Goal: Task Accomplishment & Management: Use online tool/utility

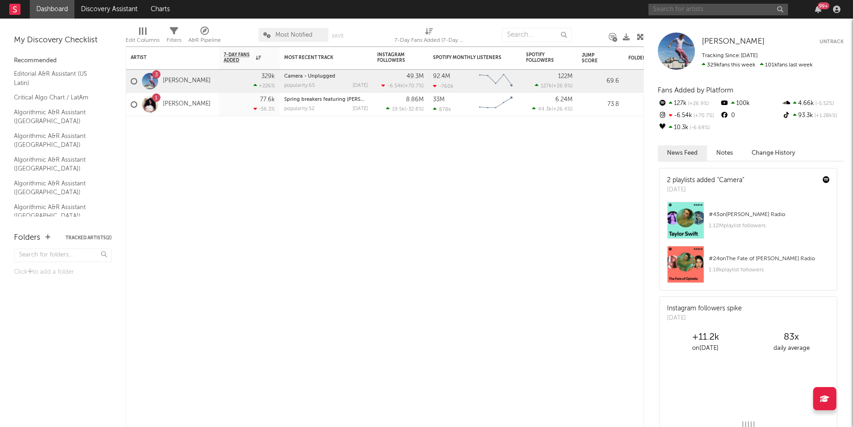
click at [680, 13] on input "text" at bounding box center [717, 10] width 139 height 12
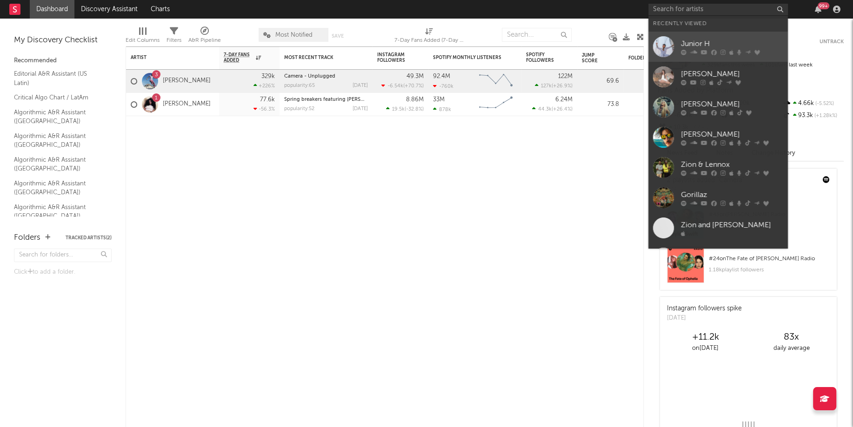
click at [661, 47] on div at bounding box center [663, 46] width 21 height 21
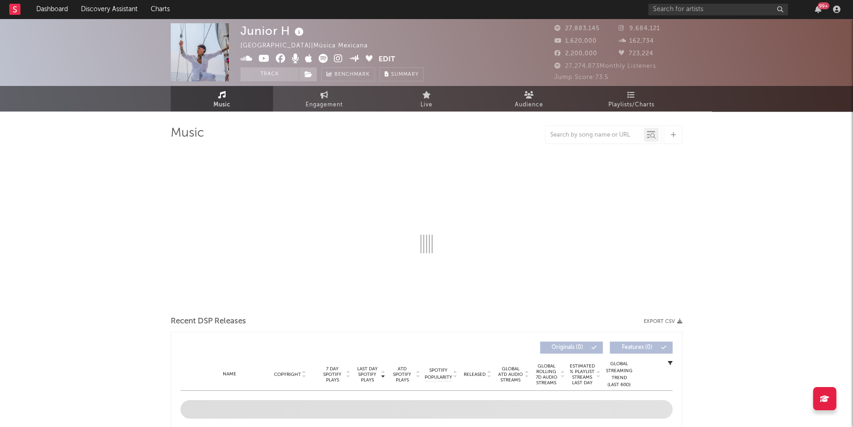
select select "6m"
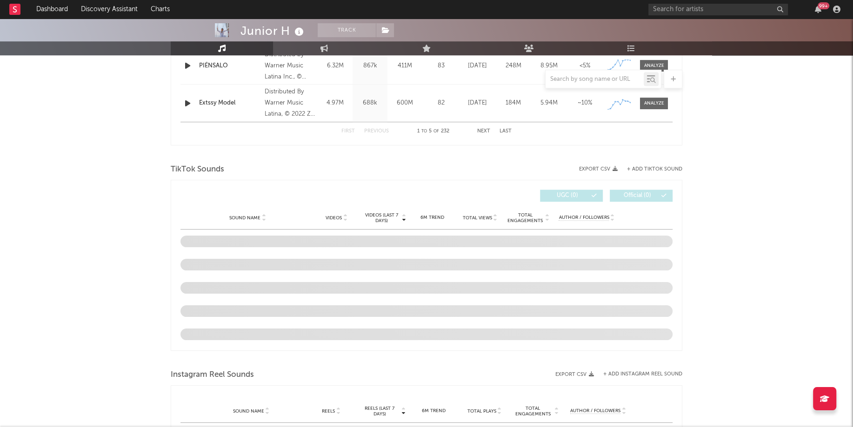
scroll to position [528, 0]
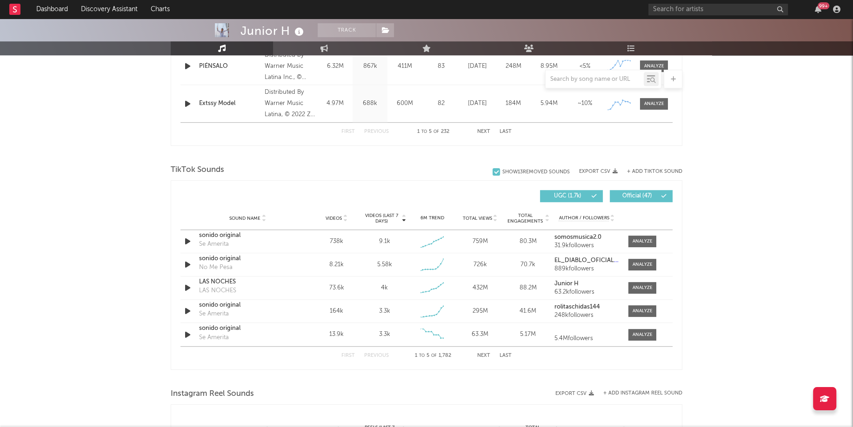
click at [481, 355] on button "Next" at bounding box center [483, 355] width 13 height 5
click at [348, 354] on button "First" at bounding box center [347, 355] width 13 height 5
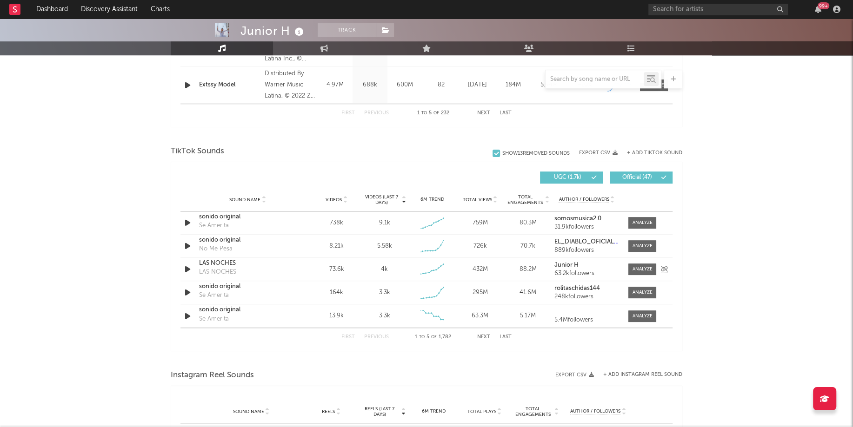
scroll to position [560, 0]
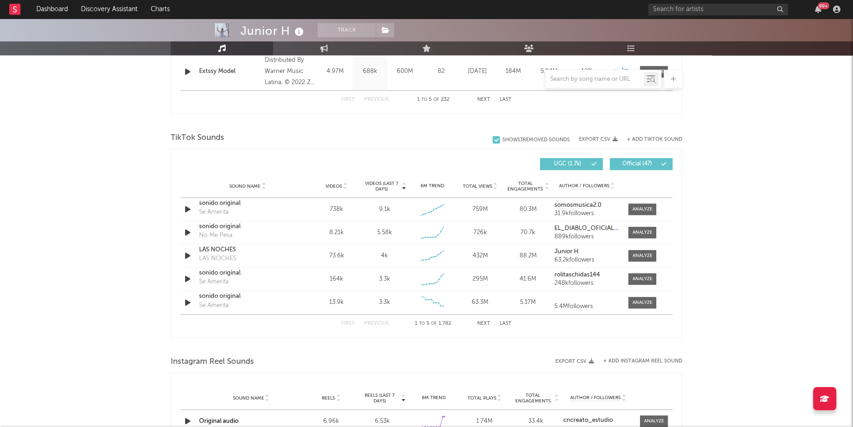
click at [484, 321] on button "Next" at bounding box center [483, 323] width 13 height 5
click at [483, 321] on button "Next" at bounding box center [483, 323] width 13 height 5
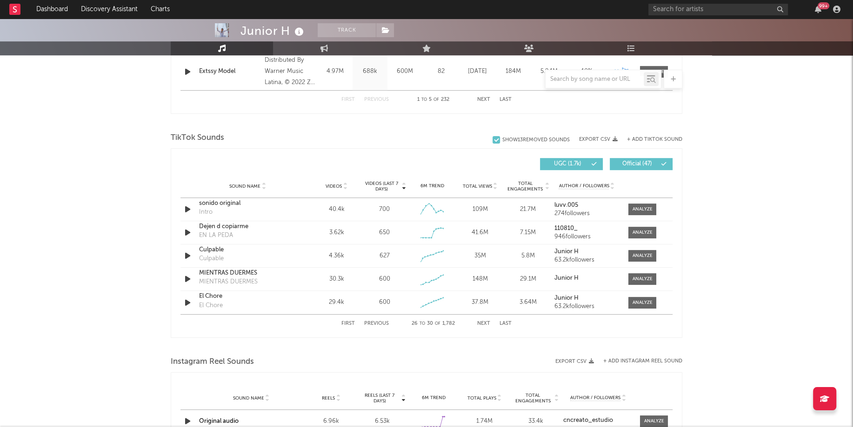
click at [483, 321] on button "Next" at bounding box center [483, 323] width 13 height 5
click at [629, 229] on span at bounding box center [642, 233] width 28 height 12
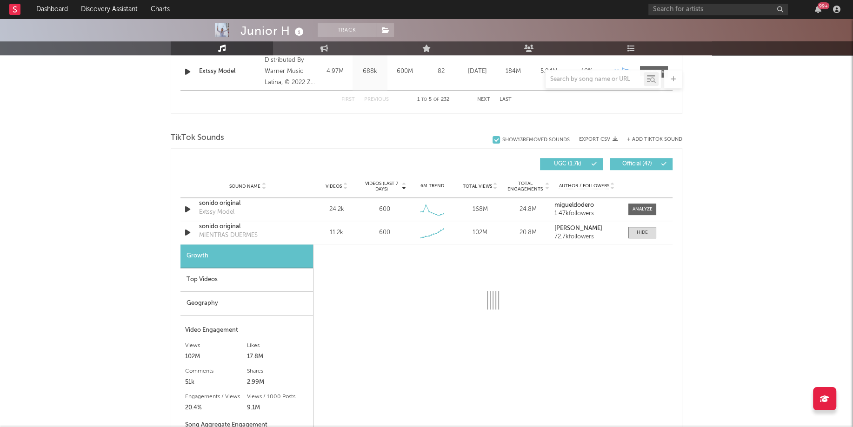
select select "6m"
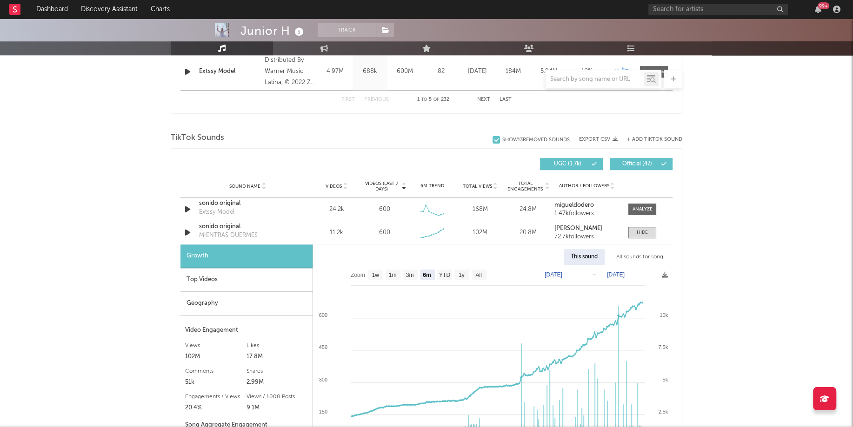
click at [640, 260] on div "All sounds for song" at bounding box center [639, 257] width 61 height 16
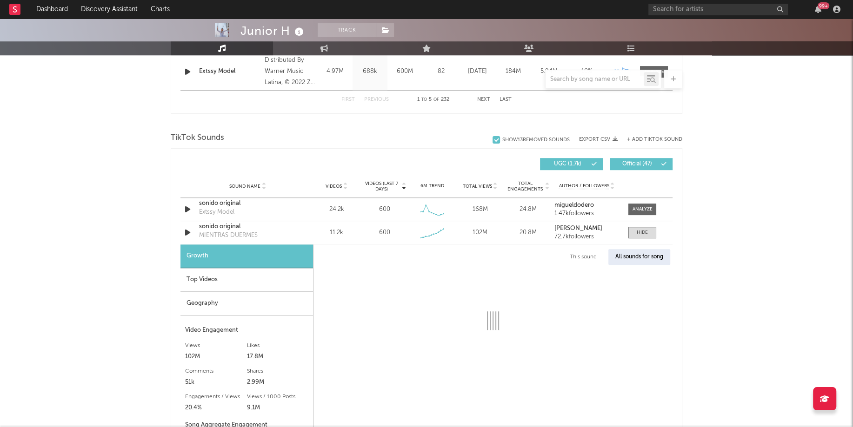
select select "1w"
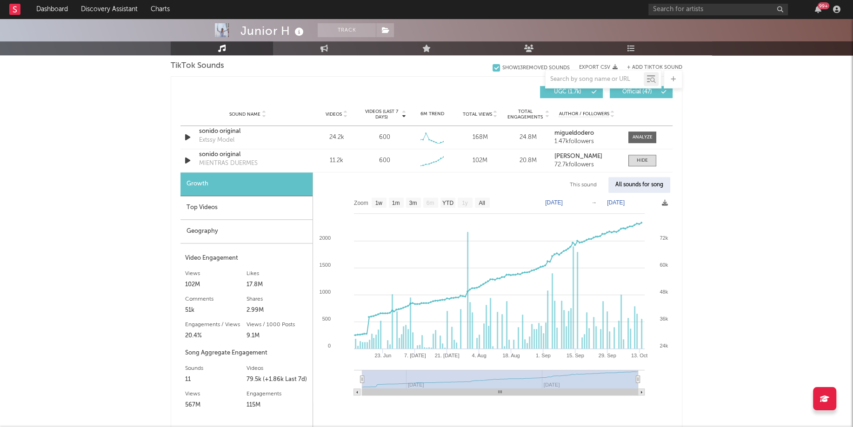
scroll to position [638, 0]
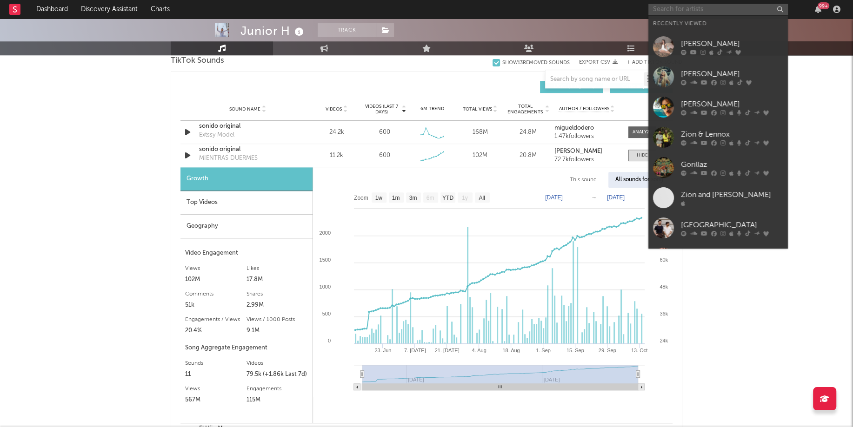
click at [688, 10] on input "text" at bounding box center [717, 10] width 139 height 12
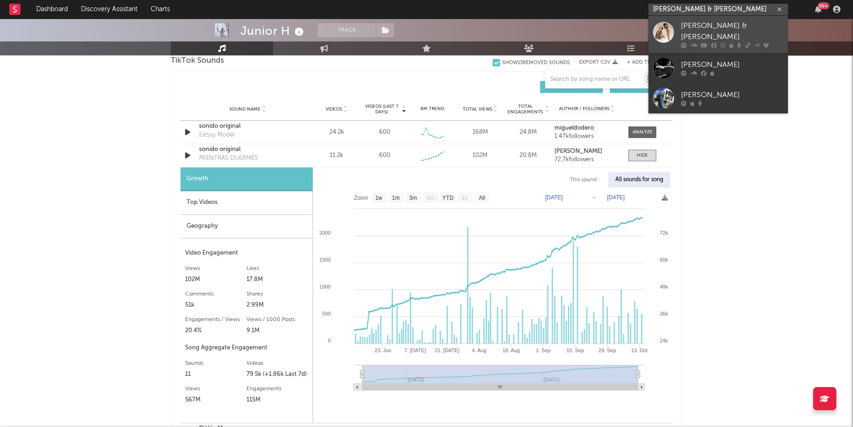
type input "[PERSON_NAME] & [PERSON_NAME]"
click at [667, 28] on div at bounding box center [663, 32] width 21 height 21
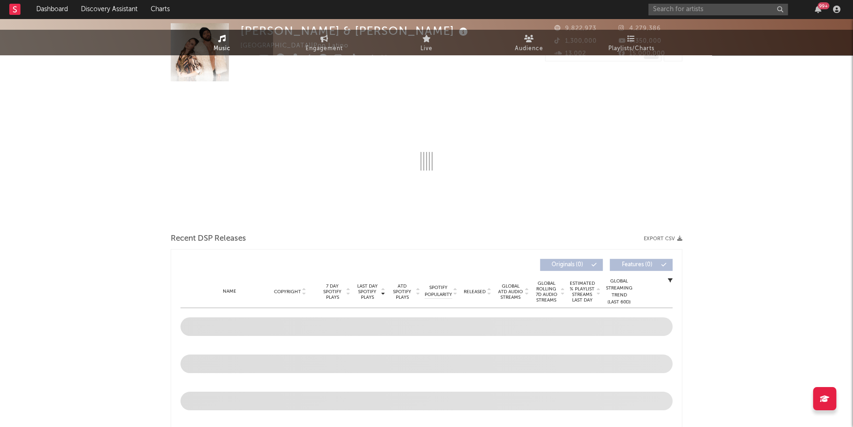
select select "6m"
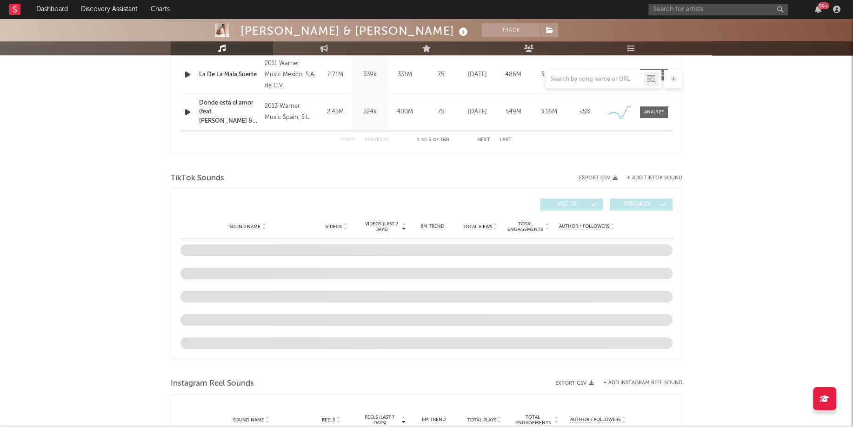
scroll to position [523, 0]
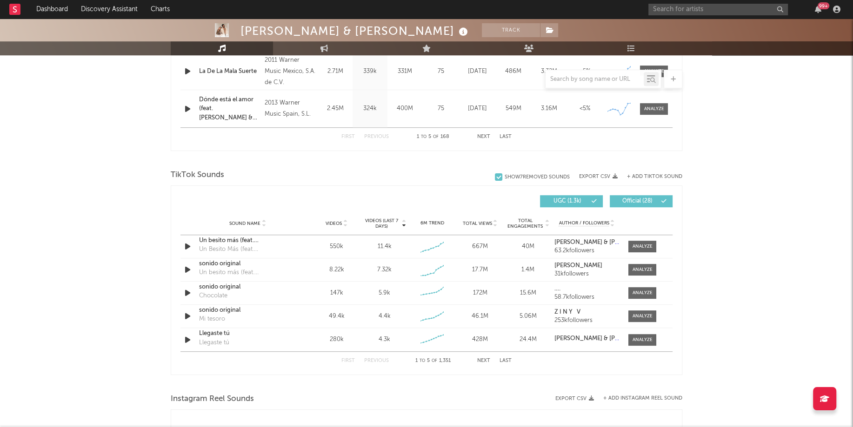
click at [485, 361] on button "Next" at bounding box center [483, 361] width 13 height 5
click at [633, 266] on div at bounding box center [642, 269] width 20 height 7
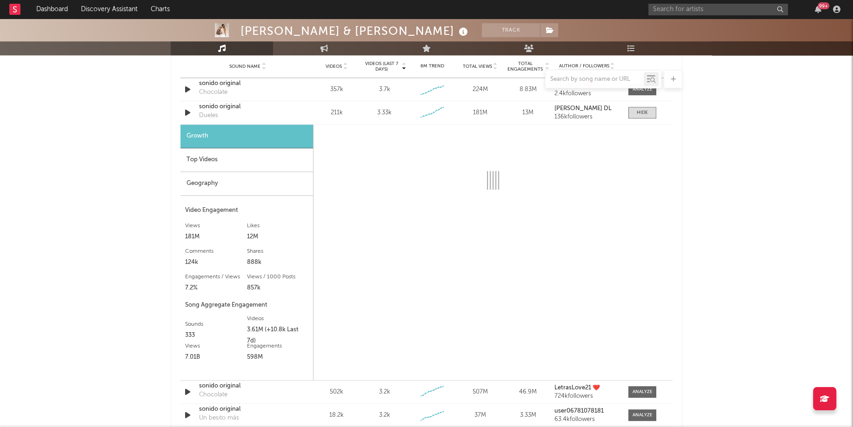
scroll to position [670, 0]
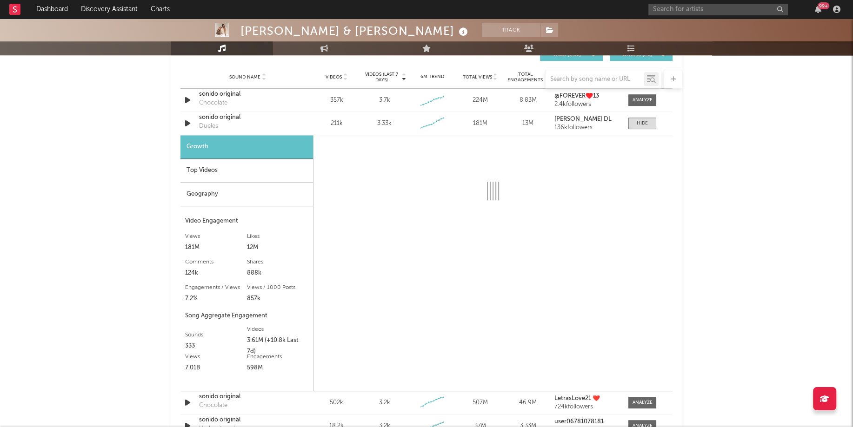
select select "6m"
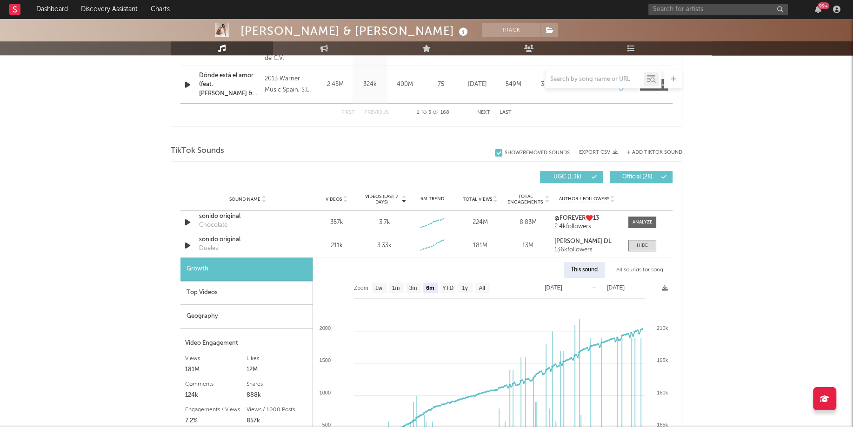
scroll to position [505, 0]
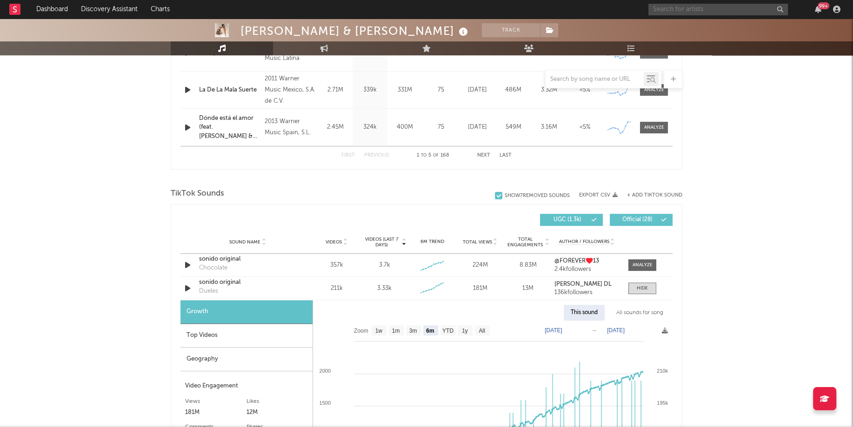
click at [661, 11] on input "text" at bounding box center [717, 10] width 139 height 12
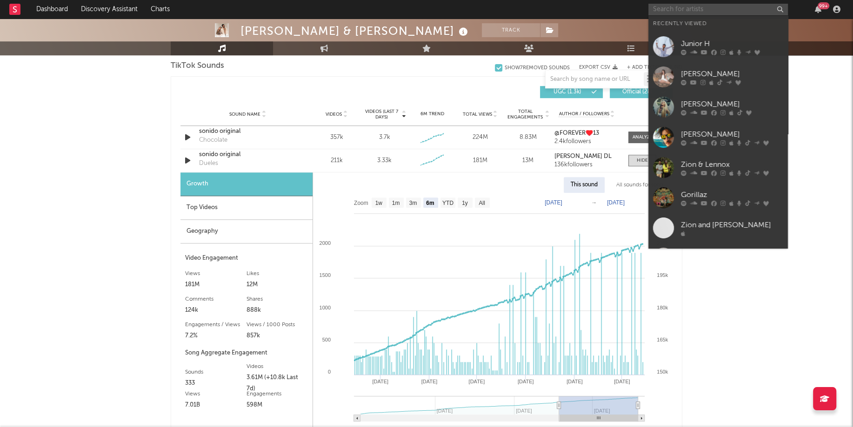
scroll to position [767, 0]
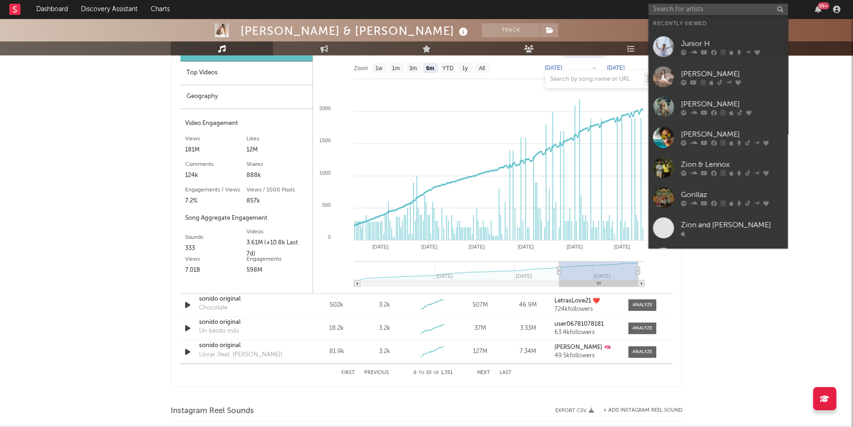
click at [713, 291] on div "Jesse & Joy Track Mexico | Pop Latino Edit Track Benchmark Summary 9,822,973 4,…" at bounding box center [426, 81] width 853 height 1661
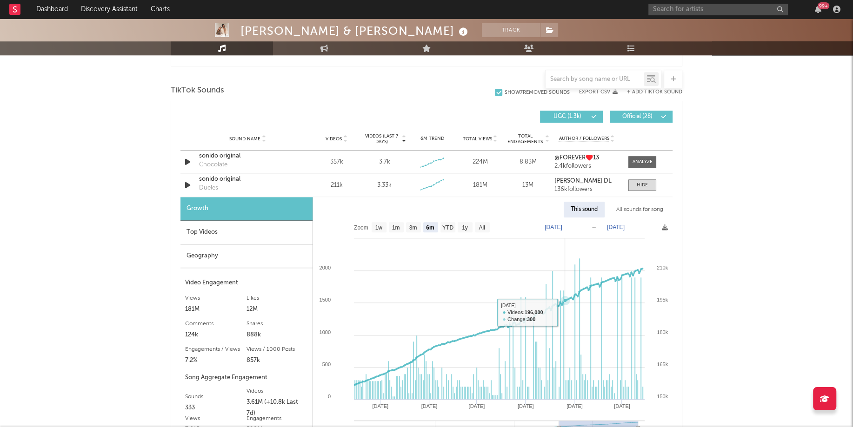
scroll to position [628, 0]
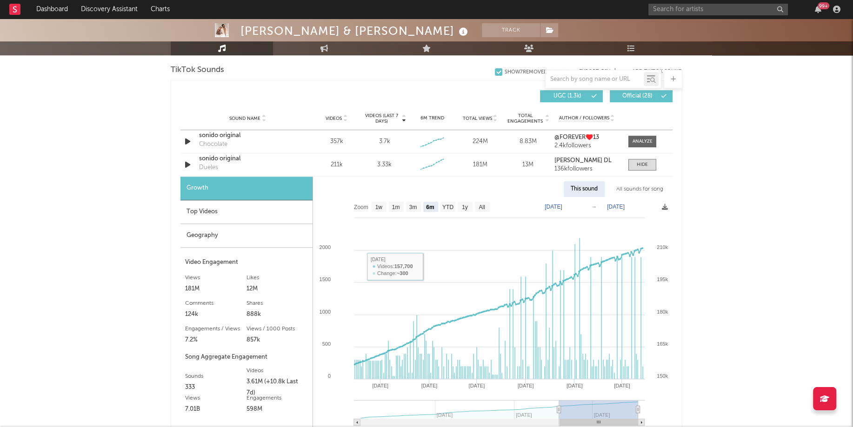
click at [211, 213] on div "Top Videos" at bounding box center [246, 212] width 132 height 24
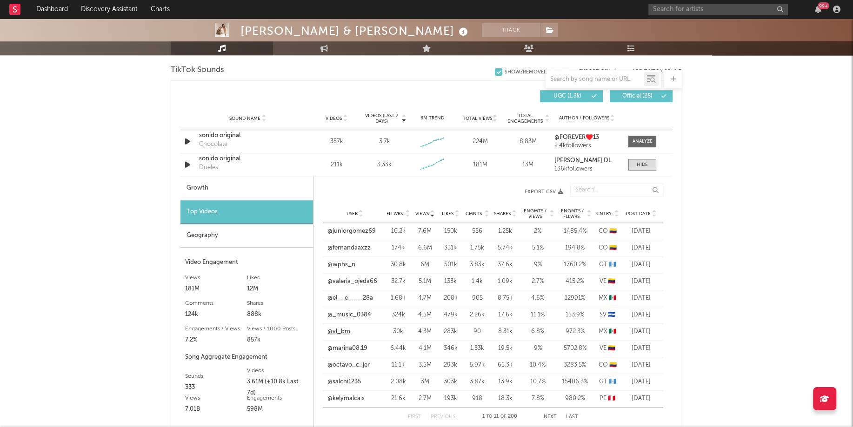
click at [344, 331] on link "@vl_bm" at bounding box center [338, 331] width 23 height 9
click at [342, 230] on link "@juniorgomez69" at bounding box center [351, 231] width 48 height 9
click at [342, 332] on link "@vl_bm" at bounding box center [338, 331] width 23 height 9
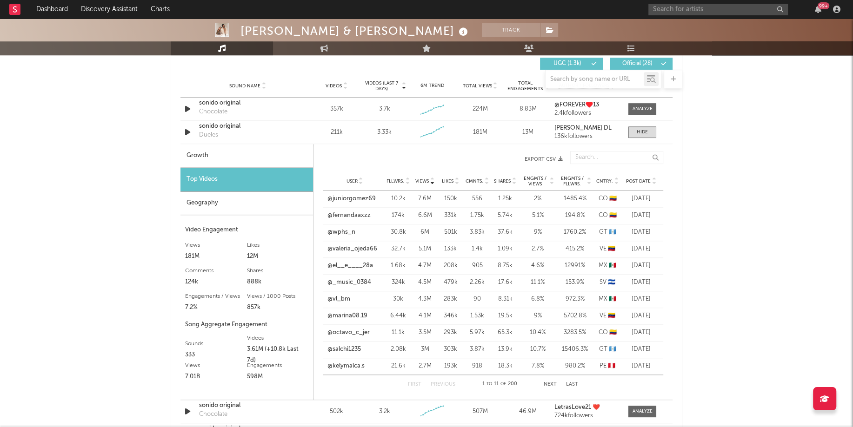
scroll to position [672, 0]
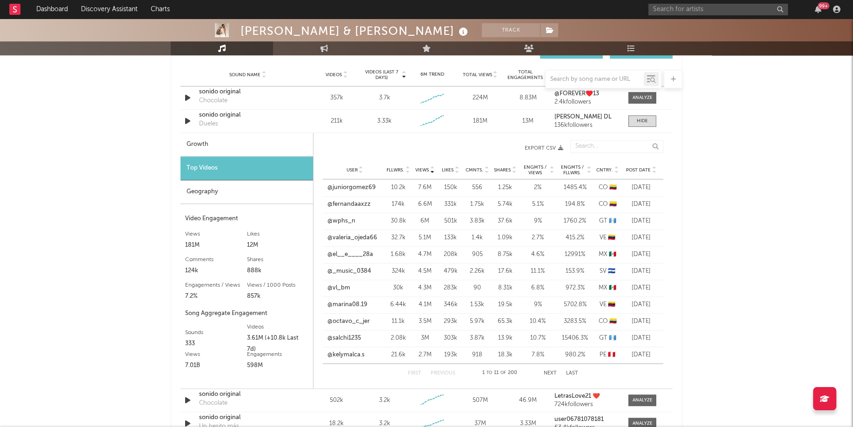
click at [604, 167] on span "Cntry." at bounding box center [604, 170] width 17 height 6
click at [338, 192] on div "User @maiizena.ff Fllwrs. 2.9M Views 1.7M Likes 141k Cmnts. 3.16k Shares 1.13k …" at bounding box center [492, 187] width 341 height 17
click at [343, 183] on link "@maiizena.ff" at bounding box center [344, 187] width 35 height 9
click at [550, 369] on div "First Previous 1 to 11 of 200 Next Last" at bounding box center [493, 373] width 170 height 19
click at [549, 371] on button "Next" at bounding box center [550, 373] width 13 height 5
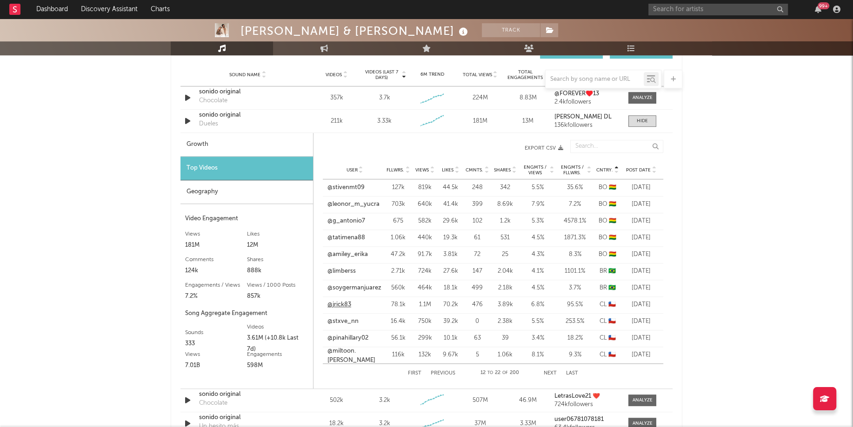
click at [342, 302] on link "@jrick83" at bounding box center [339, 304] width 24 height 9
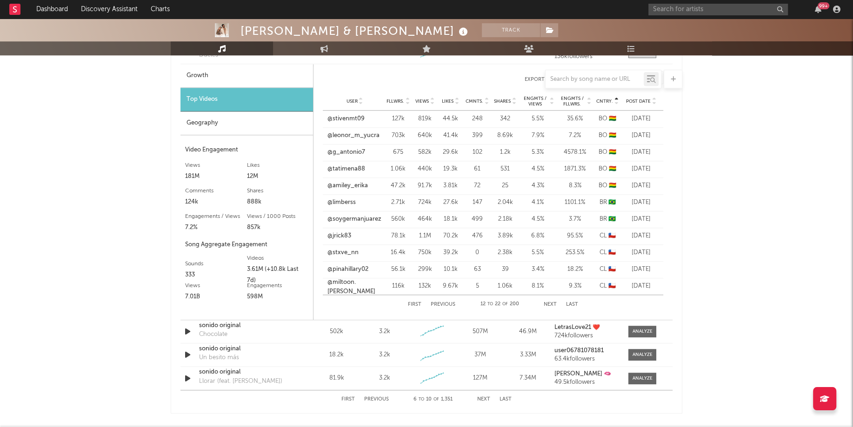
scroll to position [766, 0]
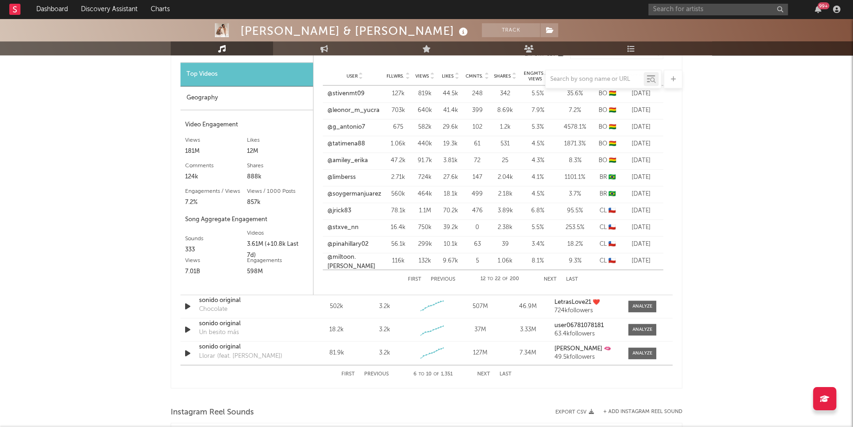
click at [484, 372] on button "Next" at bounding box center [483, 374] width 13 height 5
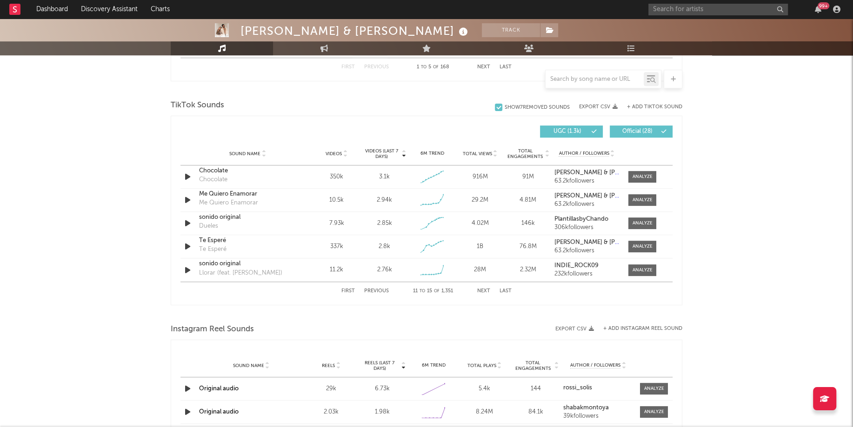
scroll to position [584, 0]
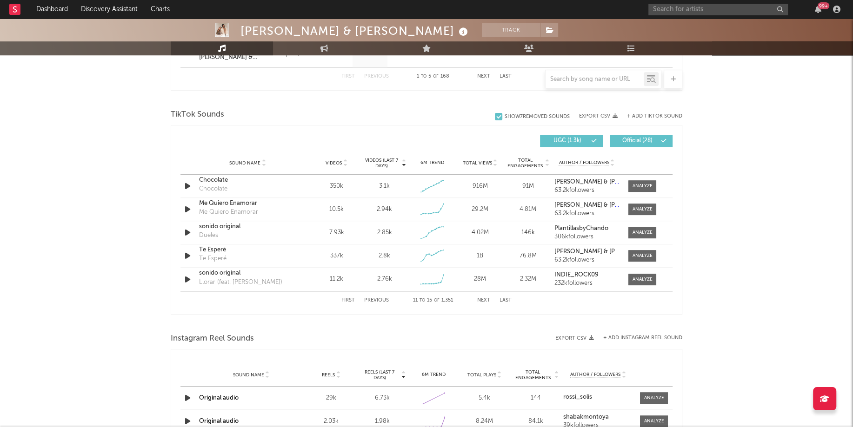
click at [483, 298] on button "Next" at bounding box center [483, 300] width 13 height 5
click at [484, 298] on button "Next" at bounding box center [483, 300] width 13 height 5
click at [581, 79] on input "text" at bounding box center [594, 79] width 98 height 7
type input "Duele"
select select "6m"
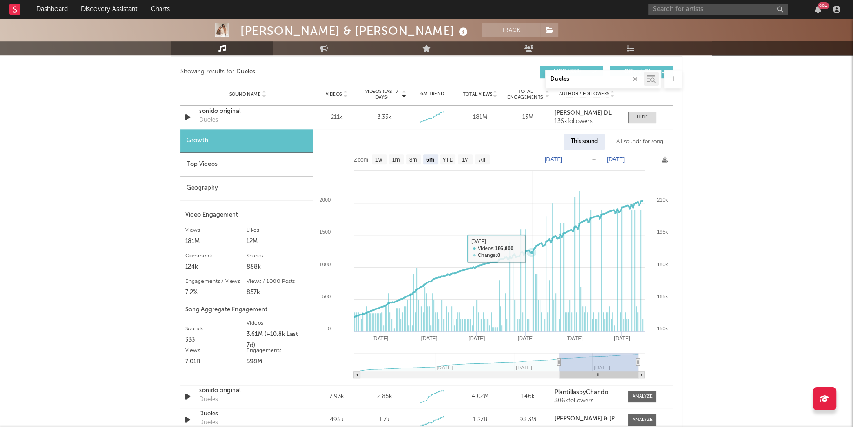
scroll to position [501, 0]
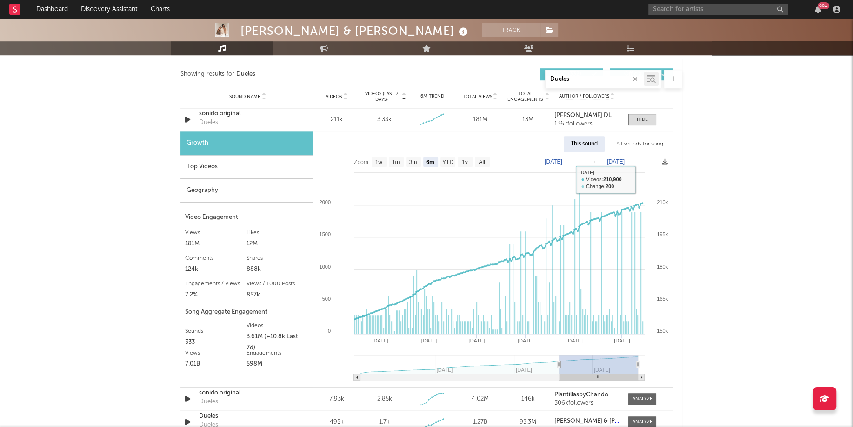
type input "Dueles"
click at [642, 141] on div "All sounds for song" at bounding box center [639, 144] width 61 height 16
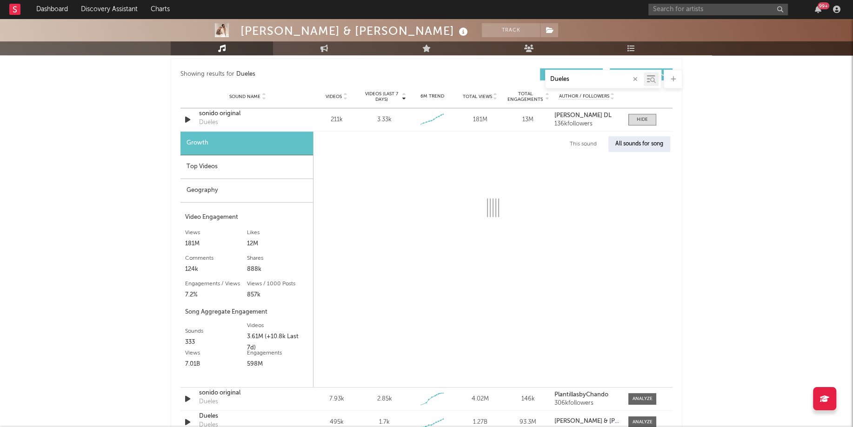
select select "1w"
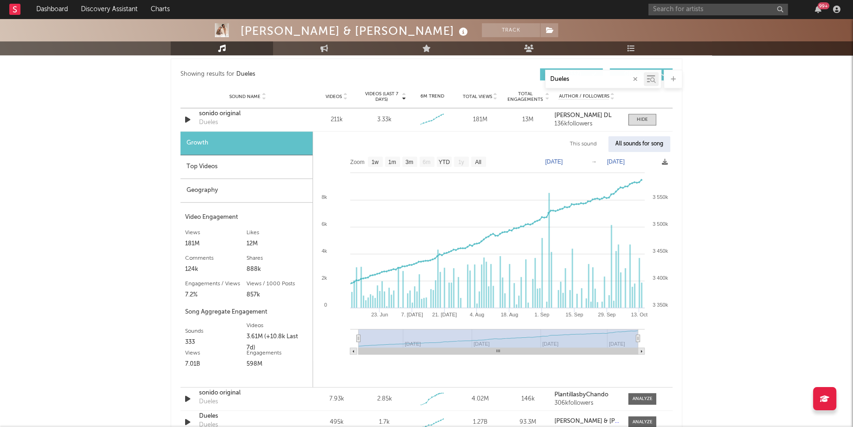
click at [568, 80] on input "Dueles" at bounding box center [594, 79] width 98 height 7
paste input "https://www.tiktok.com/music/Dueles-6705041240431265794?is_from_webapp=1&sender…"
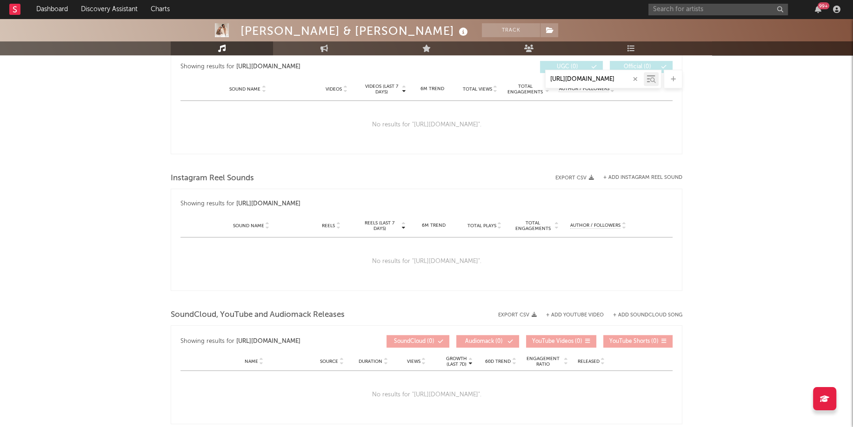
type input "https://www.tiktok.com/music/Dueles-6705041240431265794?is_from_webapp=1&sender…"
click at [693, 107] on div "Jesse & Joy Track Mexico | Pop Latino Edit Track Benchmark Summary 9,822,973 4,…" at bounding box center [426, 5] width 853 height 977
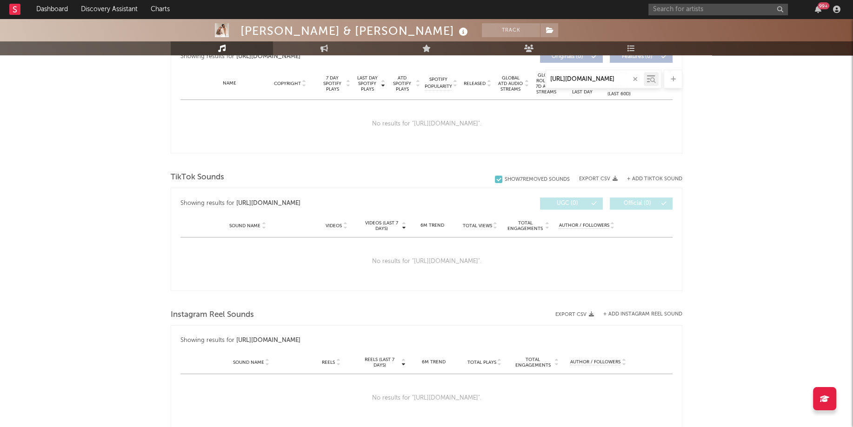
scroll to position [285, 0]
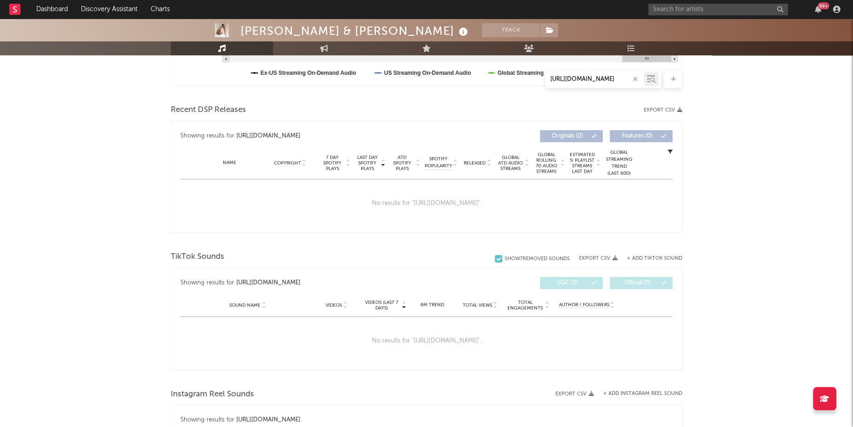
click at [671, 82] on div at bounding box center [673, 79] width 19 height 19
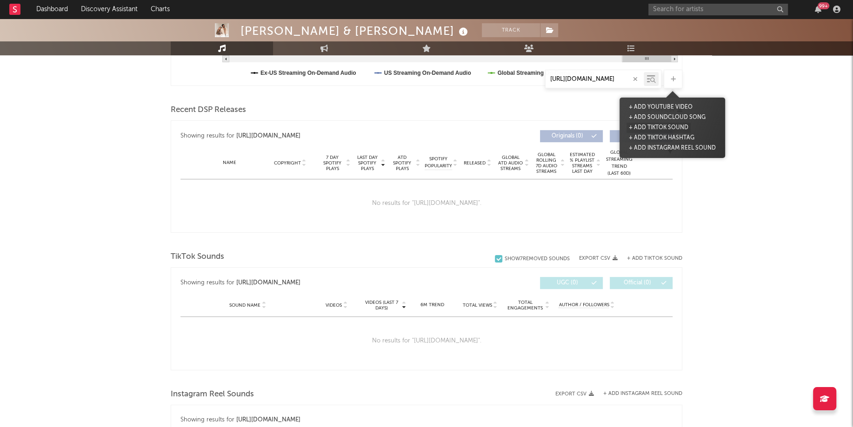
click at [641, 125] on button "+ Add TikTok Sound" at bounding box center [658, 128] width 64 height 10
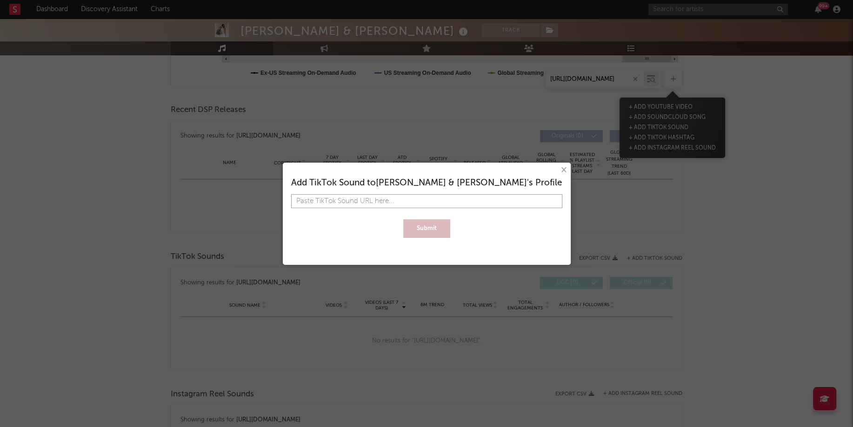
click at [420, 201] on input "text" at bounding box center [426, 201] width 271 height 14
paste input "https://www.tiktok.com/music/Dueles-6705041240431265794?is_from_webapp=1&sender…"
type input "https://www.tiktok.com/music/Dueles-6705041240431265794?is_from_webapp=1&sender…"
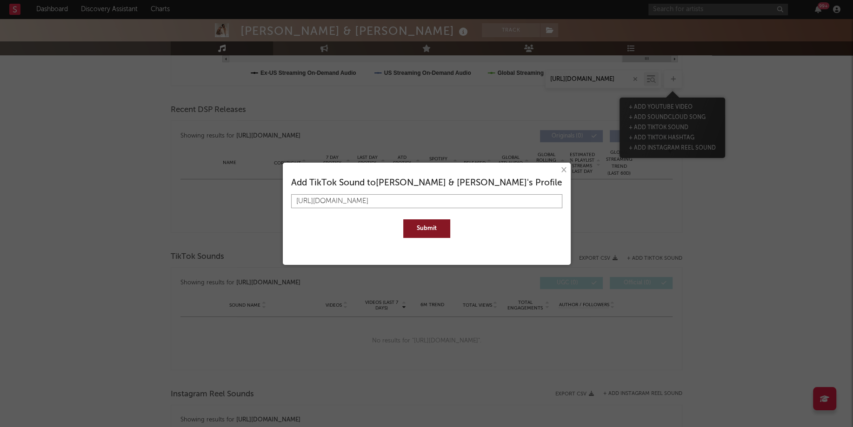
type input "https://www.tiktok.com/music/Dueles-6705041240431265794?is_from_webapp=1&sender…"
click at [430, 222] on button "Submit" at bounding box center [426, 228] width 47 height 19
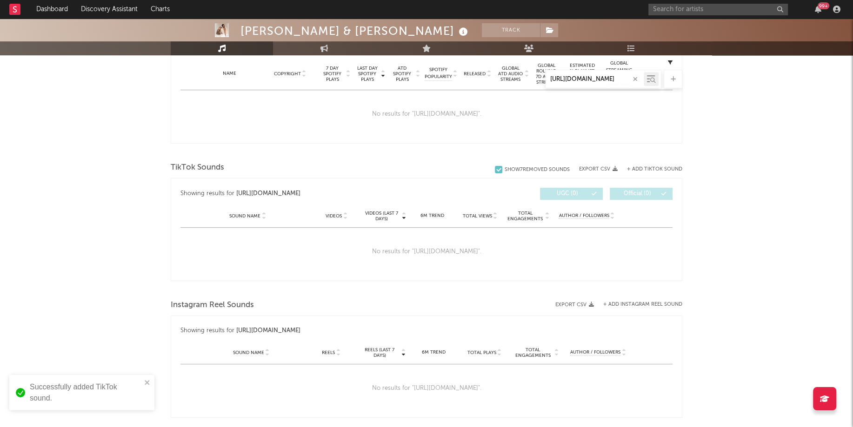
scroll to position [362, 0]
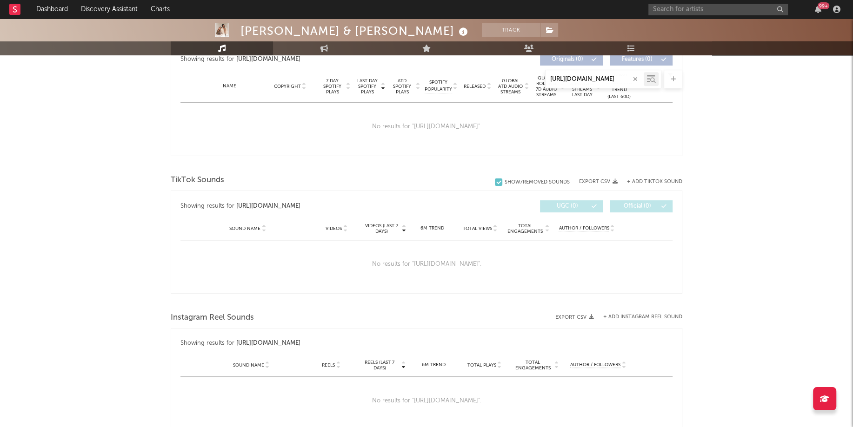
click at [267, 240] on div "No results for " https://www.tiktok.com/music/Dueles-6705041240431265794?is_fro…" at bounding box center [426, 264] width 492 height 48
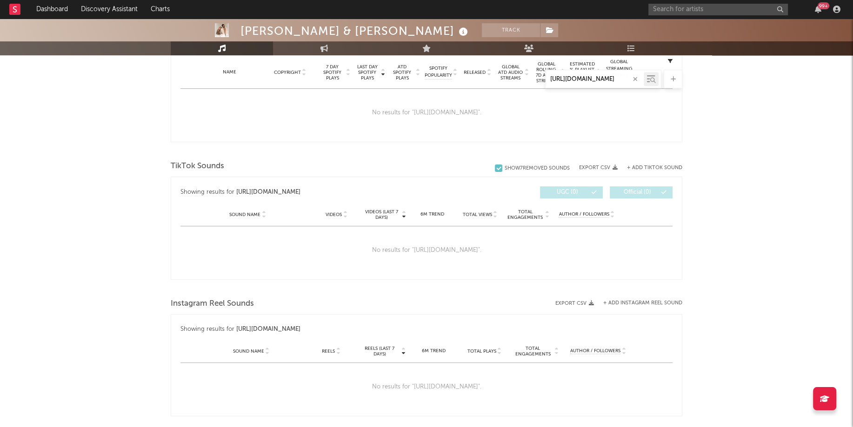
scroll to position [417, 0]
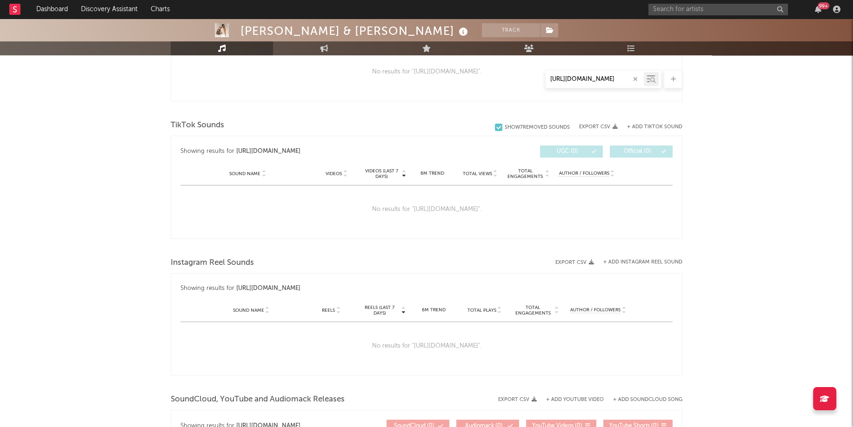
click at [219, 264] on span "Instagram Reel Sounds" at bounding box center [212, 263] width 83 height 11
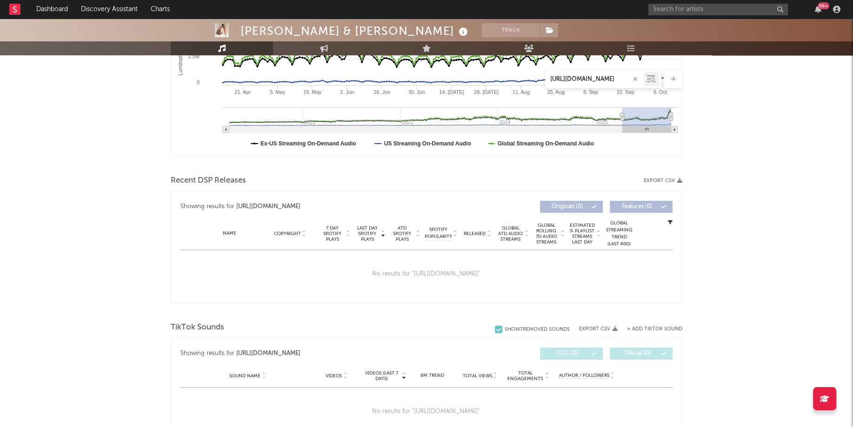
scroll to position [311, 0]
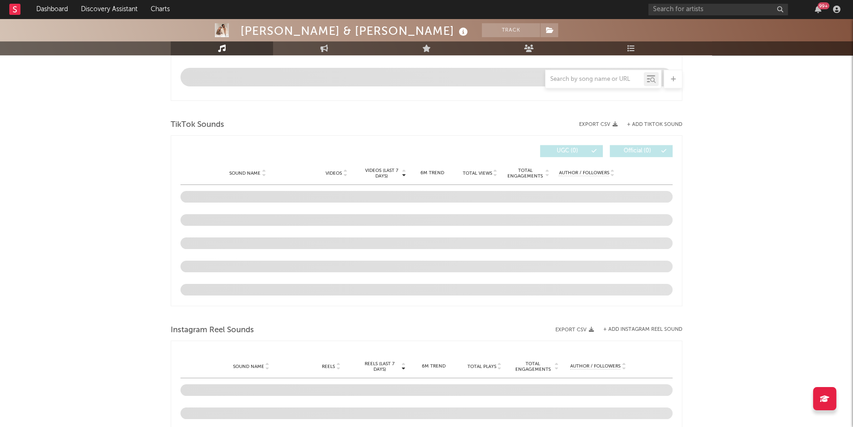
select select "6m"
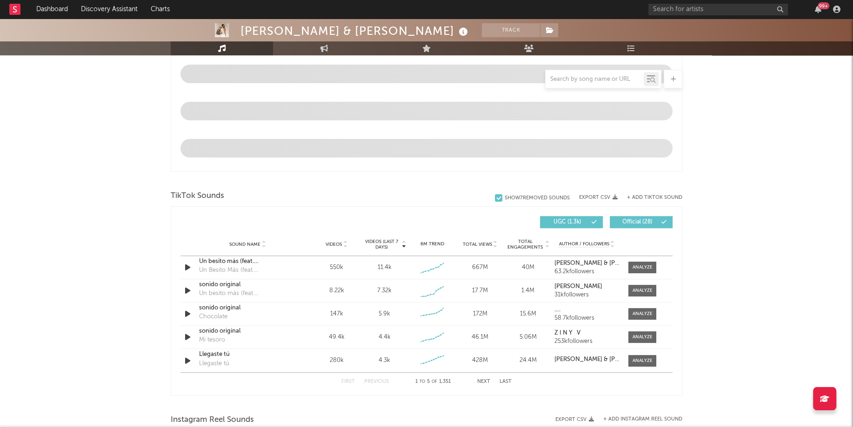
scroll to position [506, 0]
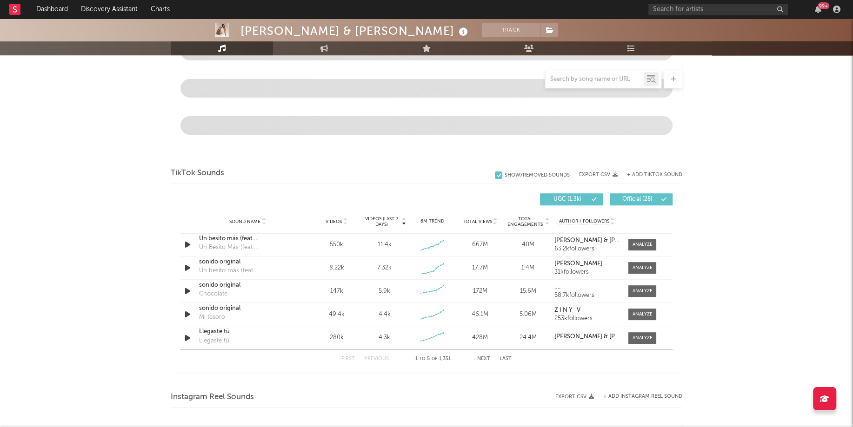
click at [484, 358] on button "Next" at bounding box center [483, 359] width 13 height 5
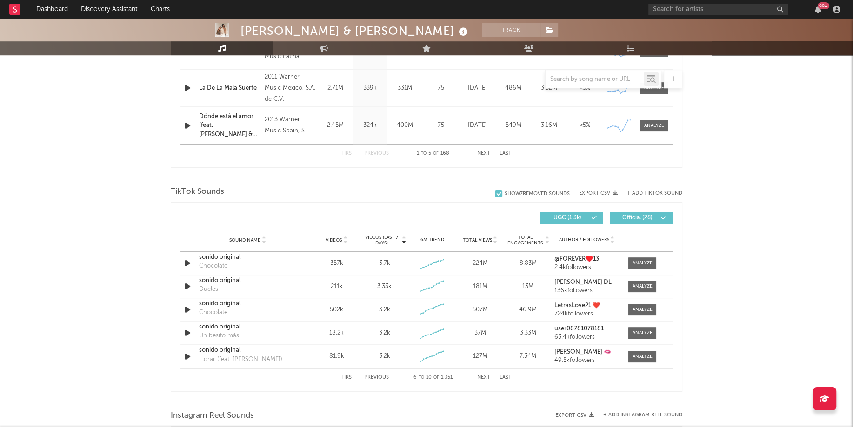
click at [480, 375] on button "Next" at bounding box center [483, 377] width 13 height 5
click at [641, 288] on div at bounding box center [642, 286] width 20 height 7
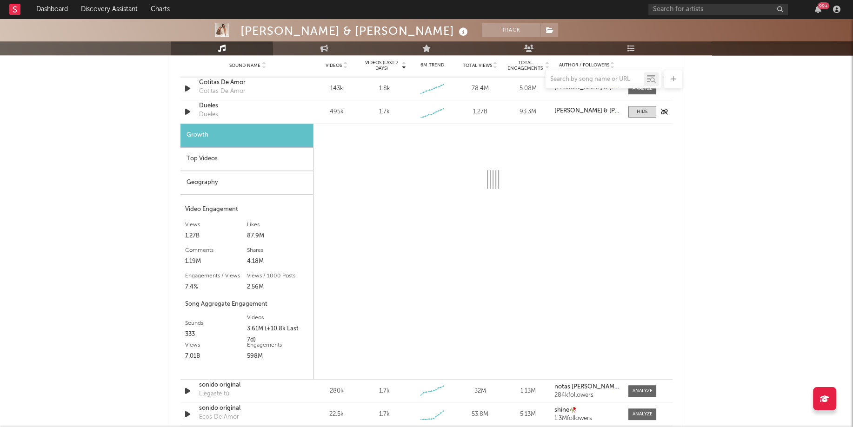
scroll to position [669, 0]
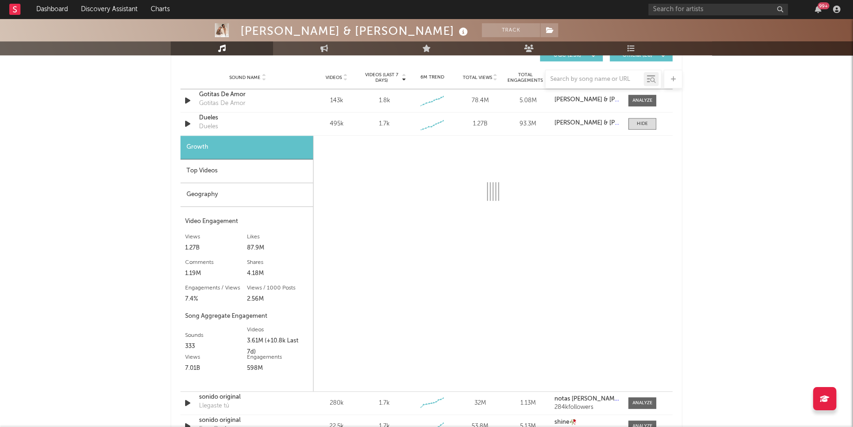
click at [248, 172] on div "Top Videos" at bounding box center [246, 171] width 133 height 24
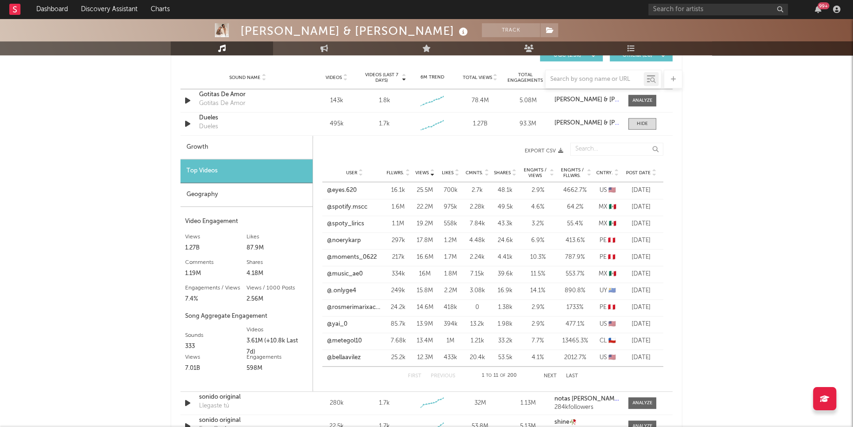
click at [221, 142] on div "Growth" at bounding box center [246, 148] width 132 height 24
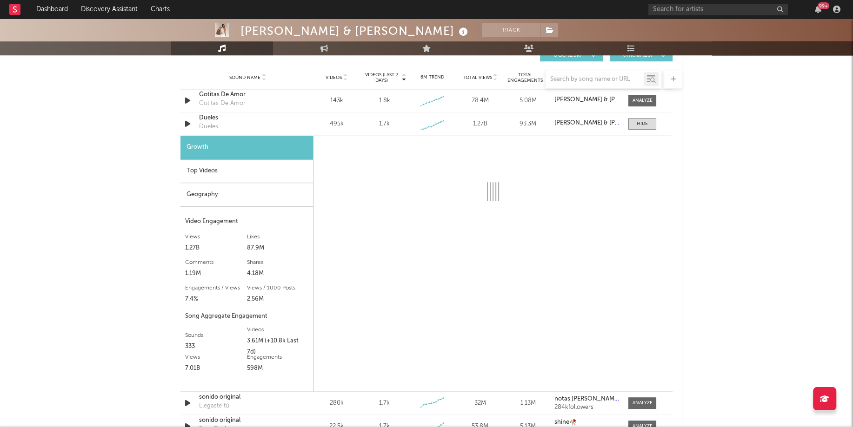
click at [196, 190] on div "Geography" at bounding box center [246, 195] width 133 height 24
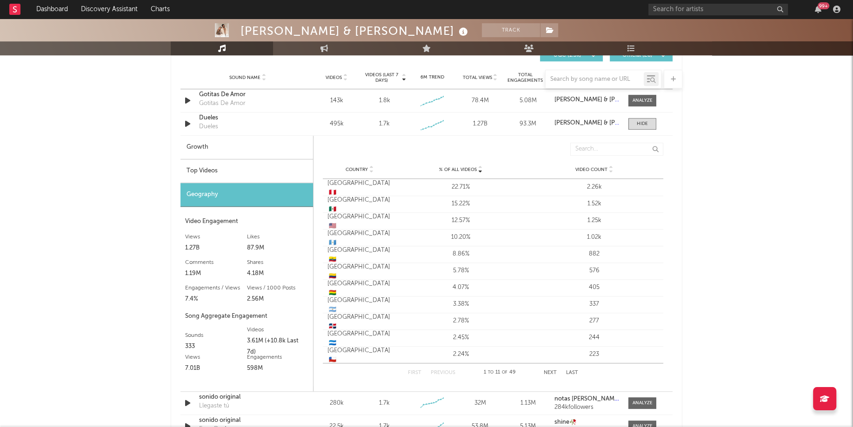
click at [232, 170] on div "Top Videos" at bounding box center [246, 171] width 133 height 24
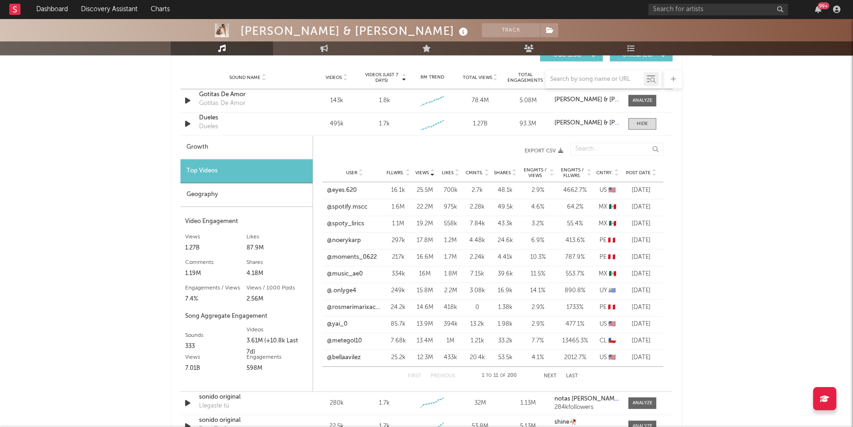
click at [229, 150] on div "Growth" at bounding box center [246, 148] width 132 height 24
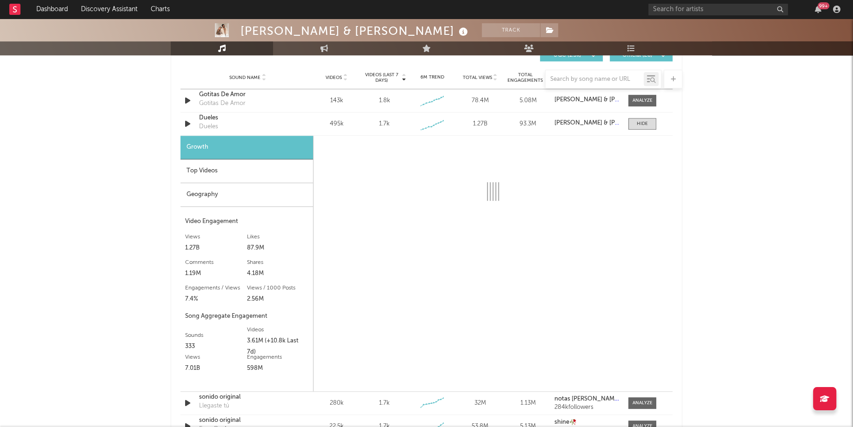
select select "6m"
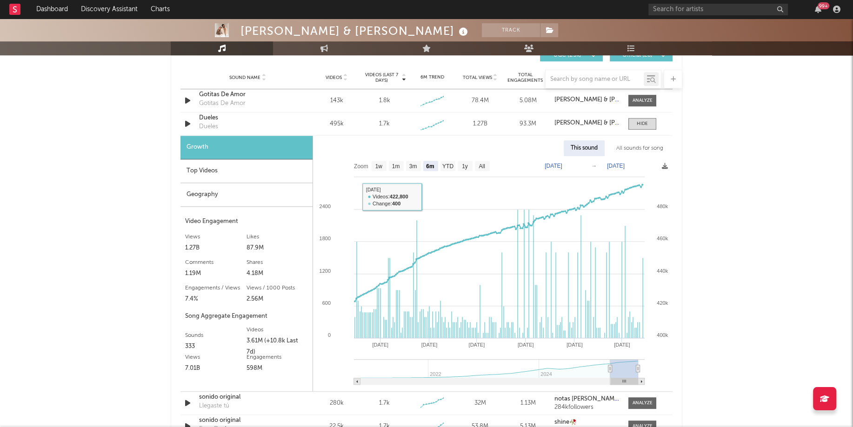
click at [201, 172] on div "Top Videos" at bounding box center [246, 171] width 132 height 24
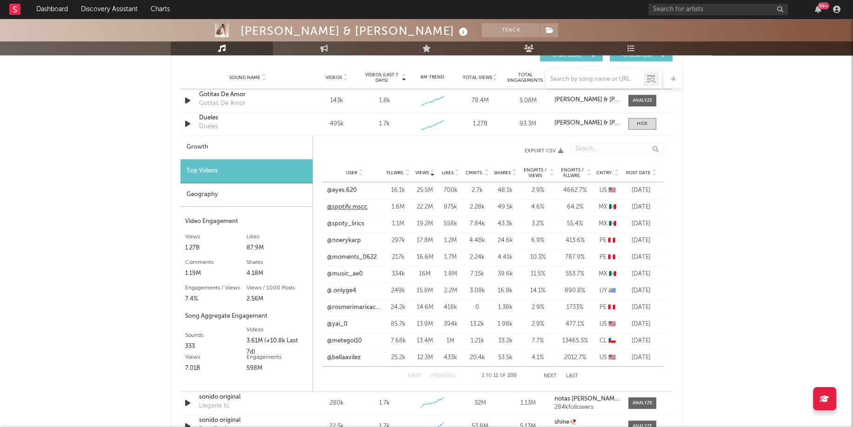
click at [337, 206] on link "@spotify.mscc" at bounding box center [347, 207] width 40 height 9
click at [343, 239] on link "@noerykarp" at bounding box center [344, 240] width 34 height 9
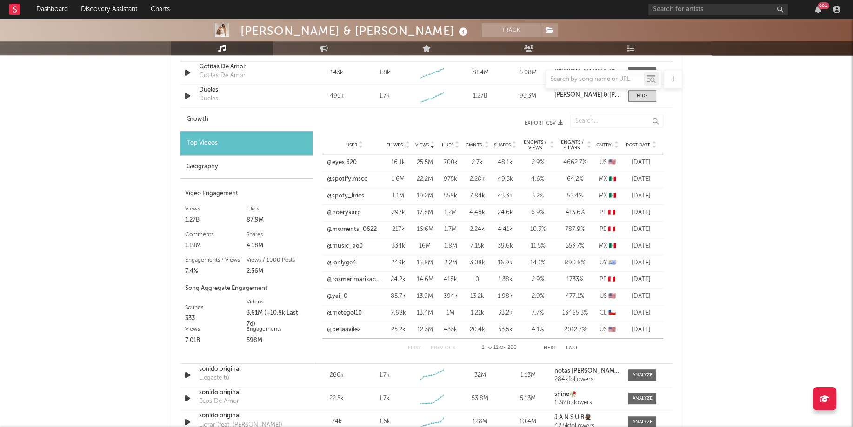
scroll to position [699, 0]
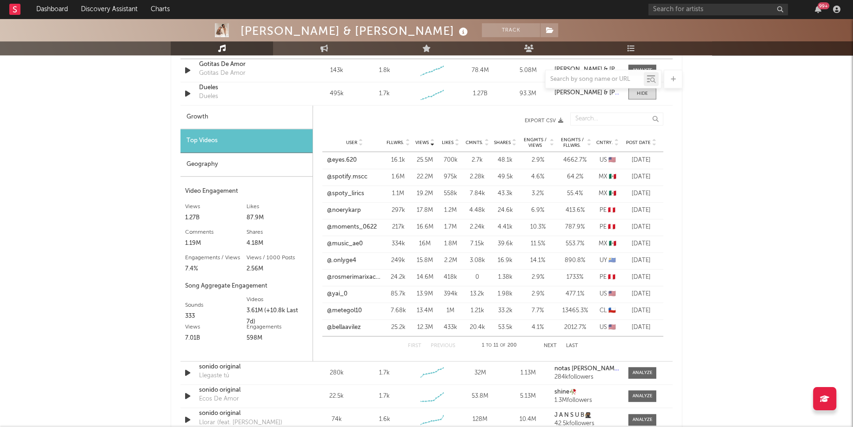
click at [604, 134] on div "User Fllwrs. Views Likes Cmnts. Shares Engmts / Views Engmts / Fllwrs. Cntry. P…" at bounding box center [492, 142] width 341 height 19
click at [604, 140] on span "Cntry." at bounding box center [604, 143] width 17 height 6
click at [546, 345] on button "Next" at bounding box center [550, 346] width 13 height 5
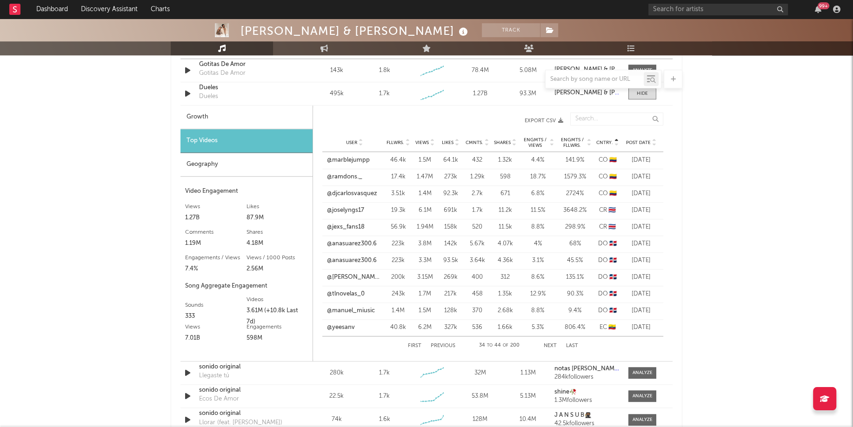
click at [439, 344] on button "Previous" at bounding box center [443, 346] width 25 height 5
click at [339, 162] on link "@ampcort" at bounding box center [341, 160] width 29 height 9
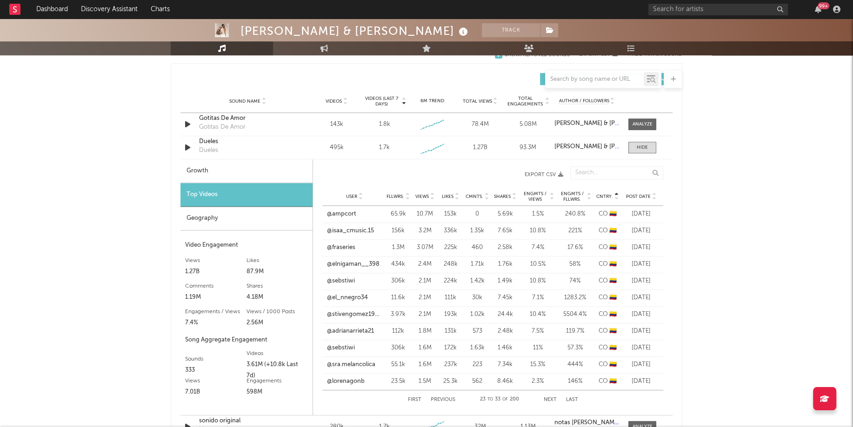
scroll to position [633, 0]
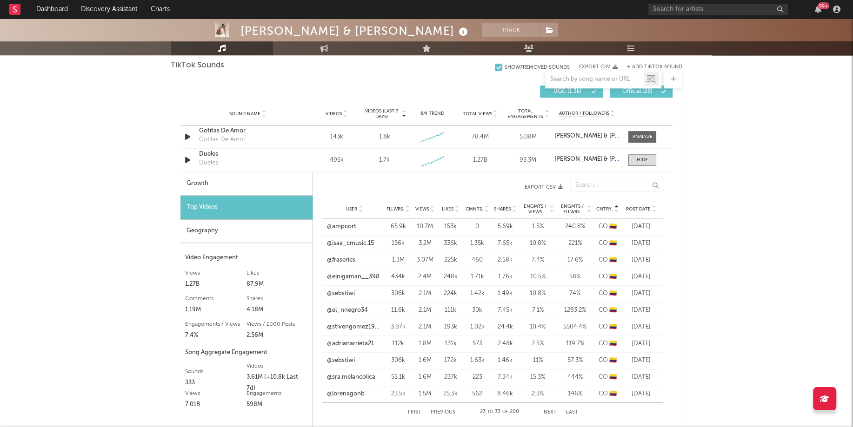
click at [638, 206] on span "Post Date" at bounding box center [638, 209] width 25 height 6
click at [341, 227] on link "@erick_.h3dz" at bounding box center [346, 226] width 38 height 9
